Goal: Transaction & Acquisition: Purchase product/service

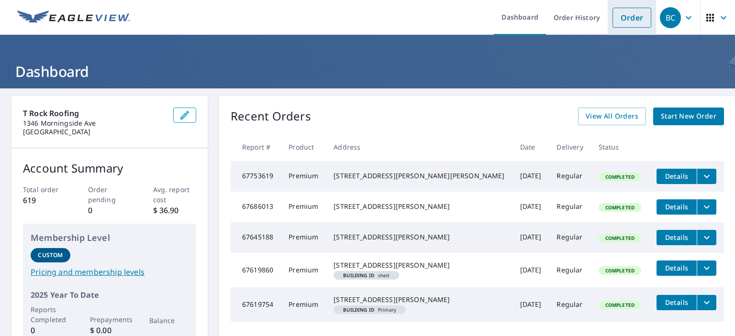
click at [627, 19] on link "Order" at bounding box center [631, 18] width 39 height 20
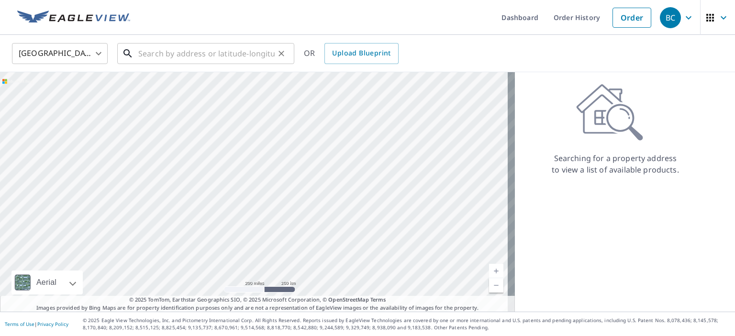
click at [259, 58] on input "text" at bounding box center [206, 53] width 136 height 27
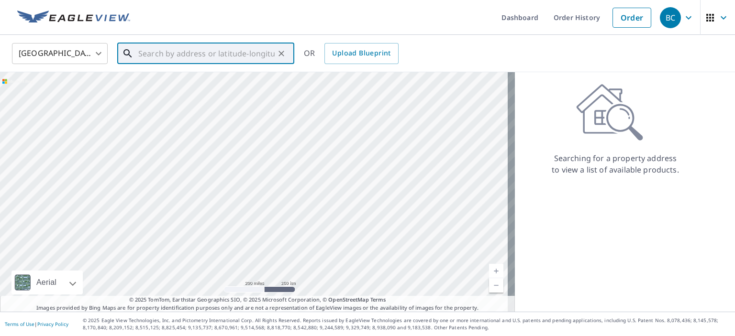
paste input "[STREET_ADDRESS][PERSON_NAME][US_STATE]"
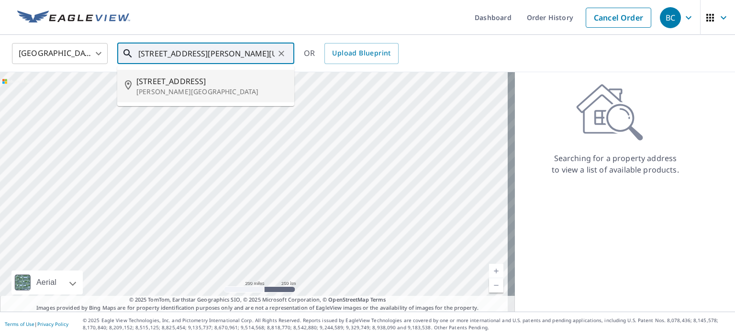
click at [228, 81] on span "[STREET_ADDRESS]" at bounding box center [211, 81] width 150 height 11
type input "[STREET_ADDRESS][PERSON_NAME]"
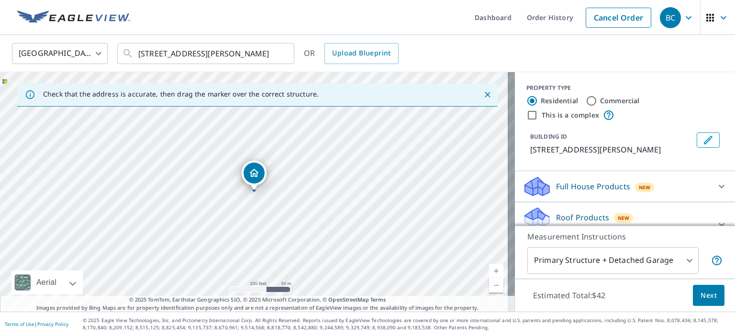
click at [489, 271] on link "Current Level 17, Zoom In" at bounding box center [496, 271] width 14 height 14
click at [489, 271] on link "Current Level 18, Zoom In" at bounding box center [496, 271] width 14 height 14
click at [489, 271] on link "Current Level 19, Zoom In" at bounding box center [496, 271] width 14 height 14
click at [685, 255] on body "BC BC Dashboard Order History Cancel Order [DEMOGRAPHIC_DATA][GEOGRAPHIC_DATA] …" at bounding box center [367, 168] width 735 height 336
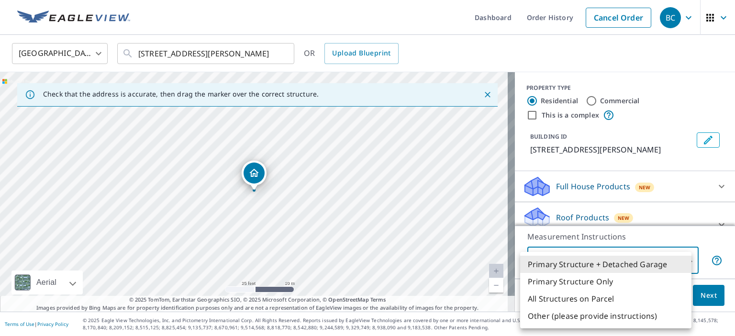
click at [633, 284] on li "Primary Structure Only" at bounding box center [605, 281] width 171 height 17
type input "2"
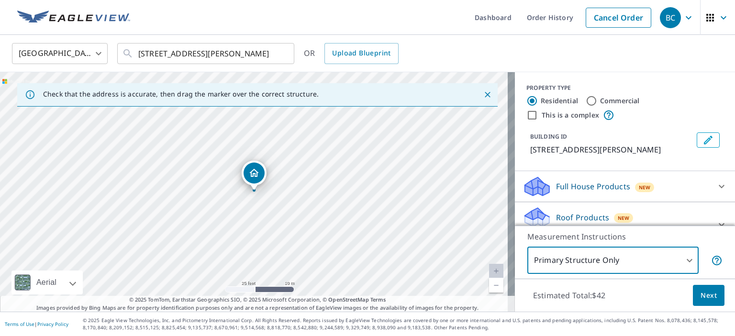
click at [693, 299] on button "Next" at bounding box center [709, 296] width 32 height 22
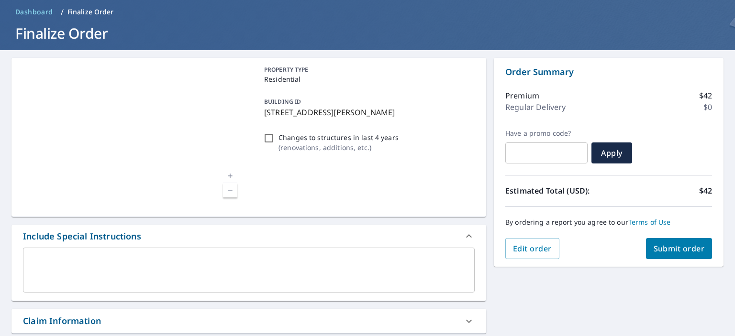
scroll to position [40, 0]
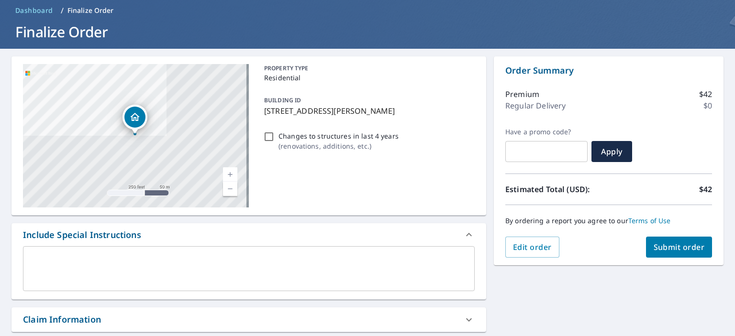
click at [665, 245] on span "Submit order" at bounding box center [678, 247] width 51 height 11
